Goal: Find specific fact

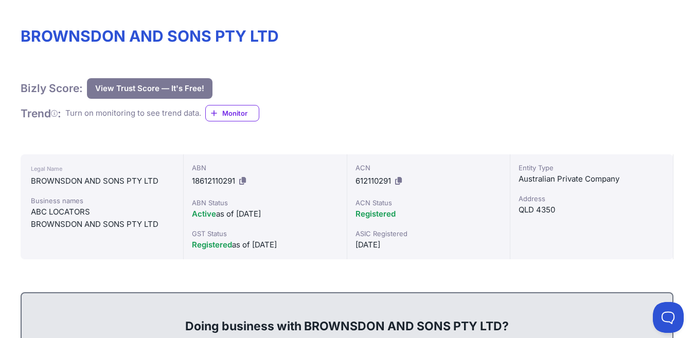
scroll to position [103, 0]
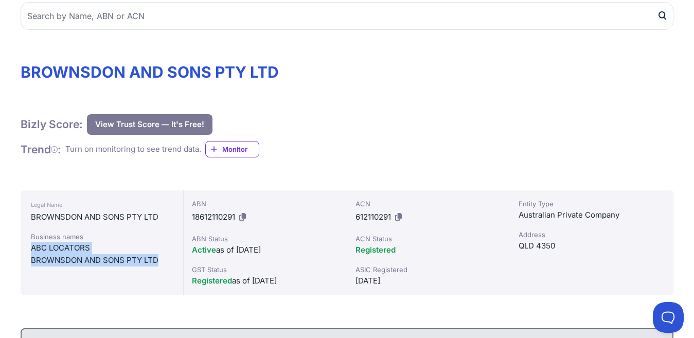
drag, startPoint x: 31, startPoint y: 248, endPoint x: 172, endPoint y: 273, distance: 143.0
click at [172, 273] on div "Legal Name BROWNSDON AND SONS PTY LTD Business names ABC LOCATORS BROWNSDON AND…" at bounding box center [102, 242] width 163 height 105
click at [149, 244] on div "ABC LOCATORS" at bounding box center [102, 248] width 142 height 12
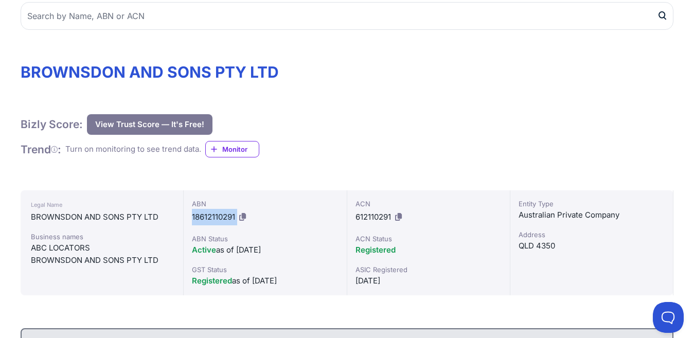
drag, startPoint x: 193, startPoint y: 221, endPoint x: 237, endPoint y: 215, distance: 43.5
click at [237, 215] on div "ABN 18612110291" at bounding box center [265, 211] width 146 height 27
click at [242, 215] on icon at bounding box center [242, 217] width 7 height 8
copy div "18612110291"
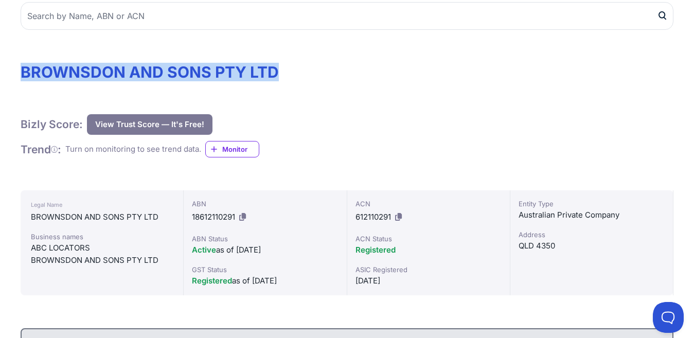
drag, startPoint x: 18, startPoint y: 67, endPoint x: 325, endPoint y: 65, distance: 307.0
copy h1 "BROWNSDON AND SONS PTY LTD"
